Goal: Check status: Check status

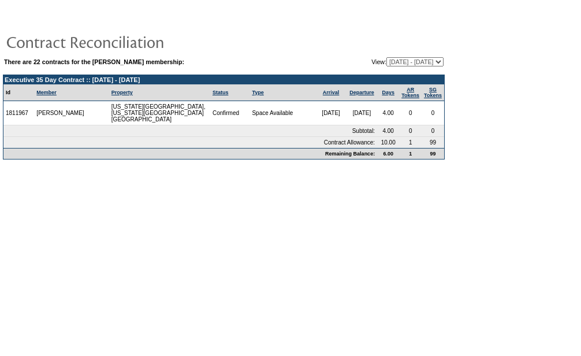
drag, startPoint x: 382, startPoint y: 64, endPoint x: 387, endPoint y: 67, distance: 6.5
click at [386, 64] on select "09/18/07 - 09/30/08 10/01/08 - 09/30/09 10/01/09 - 09/30/10 10/01/10 - 09/30/11…" at bounding box center [414, 61] width 57 height 9
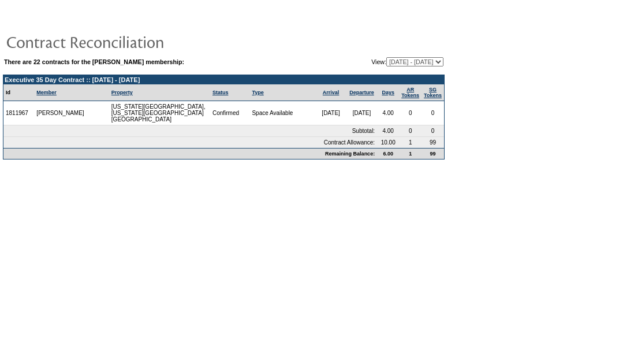
click at [420, 59] on select "09/18/07 - 09/30/08 10/01/08 - 09/30/09 10/01/09 - 09/30/10 10/01/10 - 09/30/11…" at bounding box center [414, 61] width 57 height 9
select select "120740"
click at [386, 58] on select "09/18/07 - 09/30/08 10/01/08 - 09/30/09 10/01/09 - 09/30/10 10/01/10 - 09/30/11…" at bounding box center [414, 61] width 57 height 9
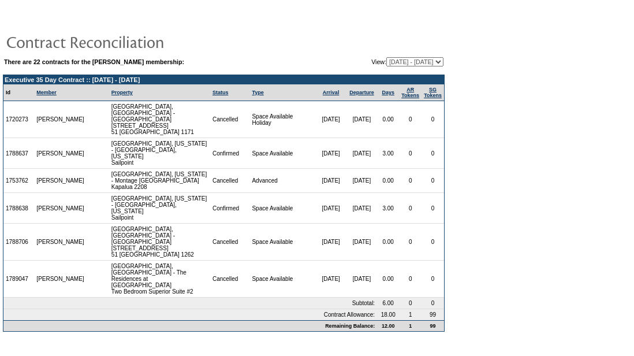
click at [405, 66] on select "09/18/07 - 09/30/08 10/01/08 - 09/30/09 10/01/09 - 09/30/10 10/01/10 - 09/30/11…" at bounding box center [414, 61] width 57 height 9
